Goal: Task Accomplishment & Management: Manage account settings

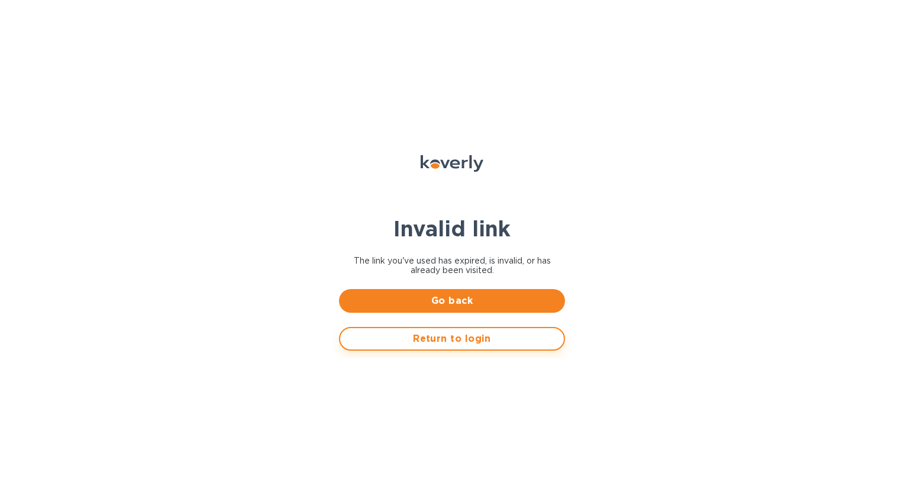
click at [464, 334] on span "Return to login" at bounding box center [452, 338] width 205 height 14
